Goal: Check status: Check status

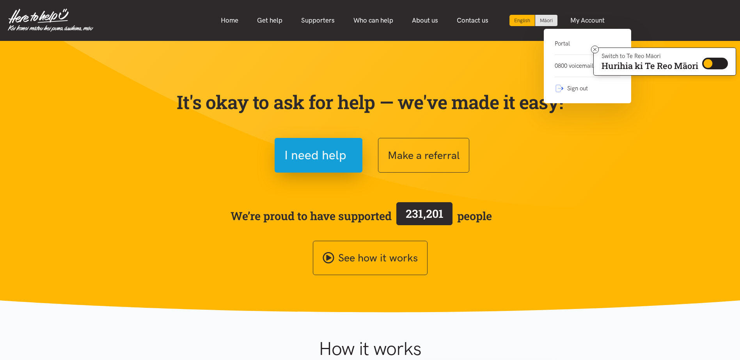
click at [566, 44] on link "Portal" at bounding box center [588, 47] width 66 height 16
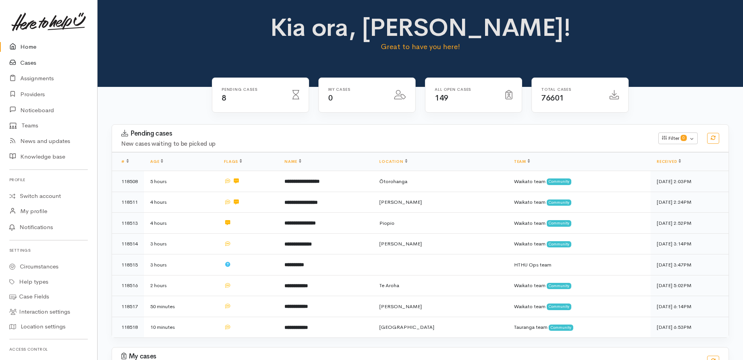
click at [27, 61] on link "Cases" at bounding box center [48, 63] width 97 height 16
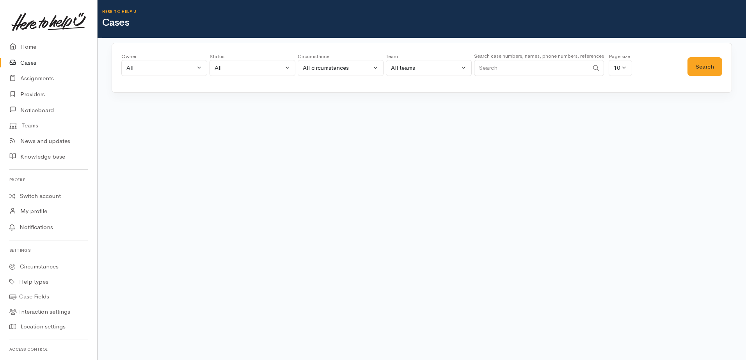
click at [493, 73] on input "Search" at bounding box center [531, 68] width 115 height 16
paste input "105541"
type input "105541"
click at [695, 69] on button "Search" at bounding box center [704, 66] width 35 height 19
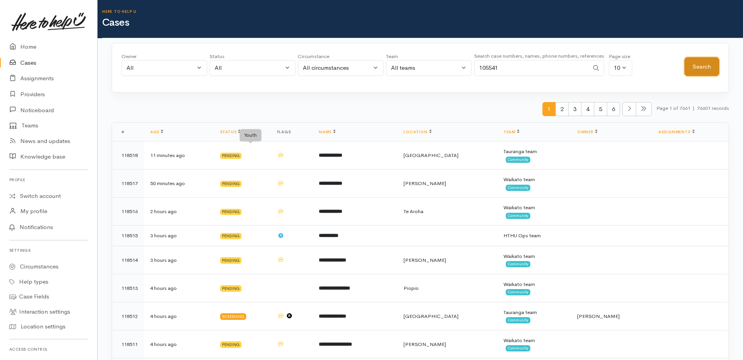
click at [704, 68] on button "Search" at bounding box center [701, 66] width 35 height 19
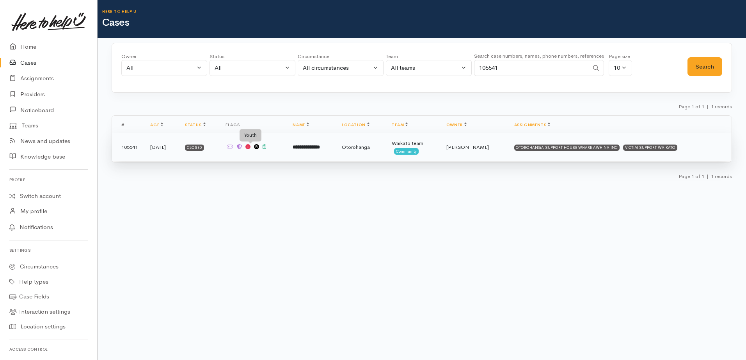
click at [314, 150] on b "**********" at bounding box center [306, 147] width 27 height 5
